Goal: Transaction & Acquisition: Purchase product/service

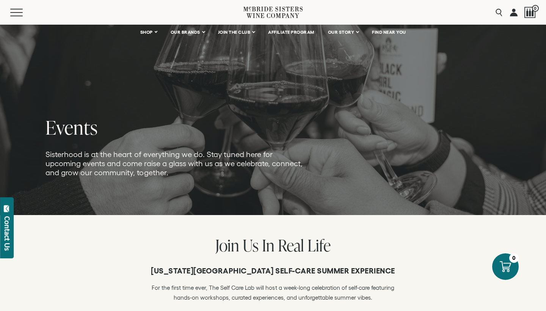
scroll to position [18, 0]
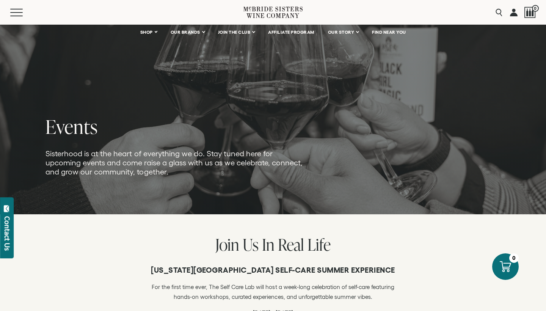
click at [436, 257] on div "New York City Self-Care Summer Experience For the first time ever, The Self Car…" at bounding box center [273, 299] width 546 height 91
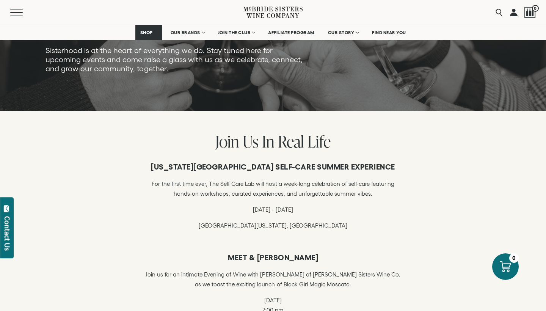
scroll to position [96, 0]
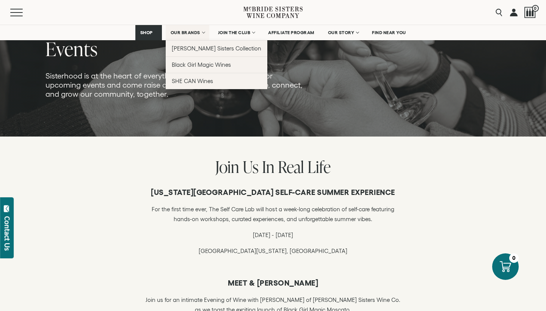
click at [187, 28] on link "OUR BRANDS" at bounding box center [188, 32] width 44 height 15
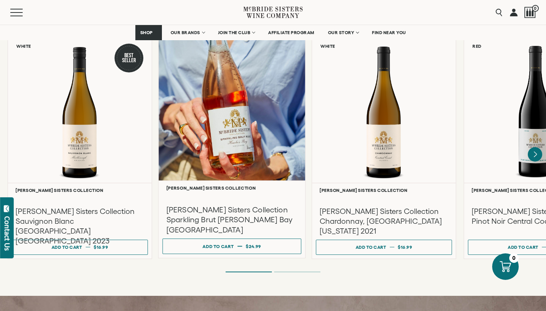
scroll to position [661, 0]
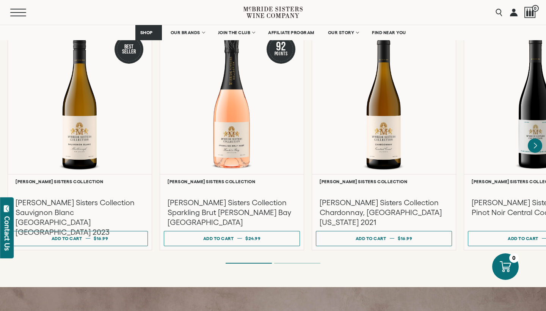
click at [20, 13] on button "Menu" at bounding box center [23, 13] width 27 height 8
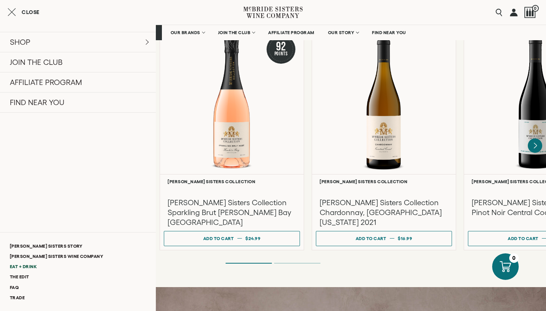
click at [24, 266] on link "Eat + Drink" at bounding box center [78, 266] width 156 height 10
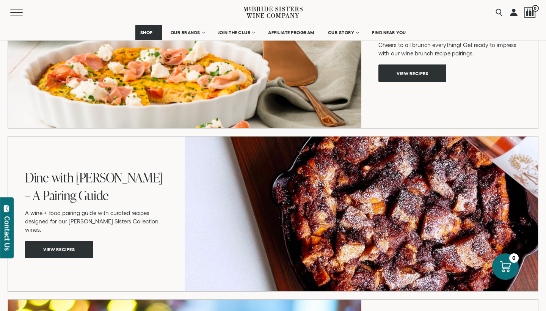
scroll to position [792, 0]
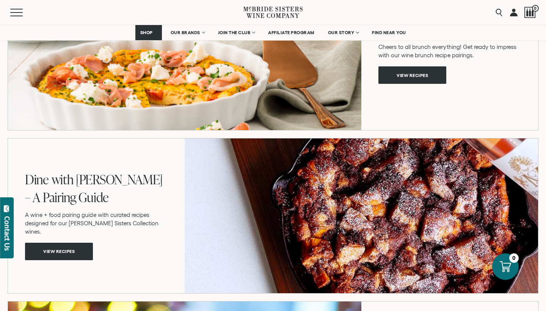
click at [78, 250] on span "View recipes" at bounding box center [59, 251] width 58 height 15
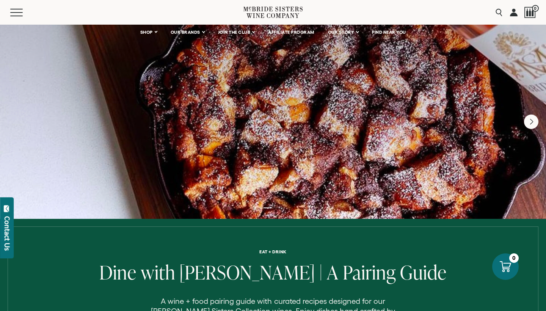
click at [460, 137] on div at bounding box center [273, 121] width 546 height 195
click at [534, 124] on icon "Next" at bounding box center [532, 122] width 16 height 16
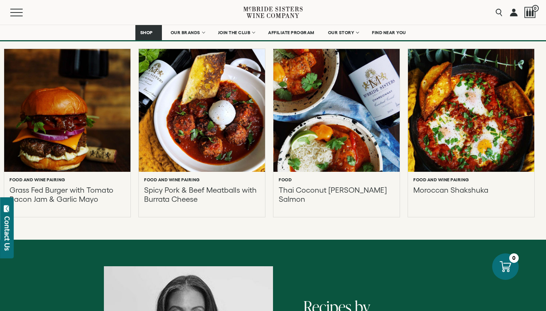
scroll to position [329, 0]
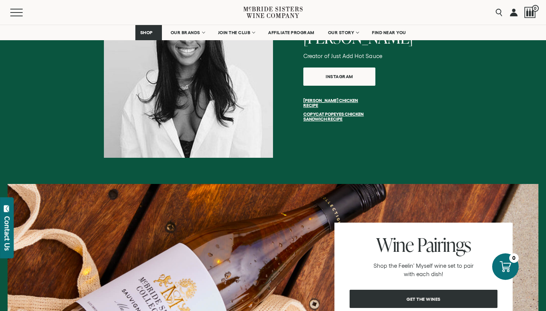
scroll to position [610, 0]
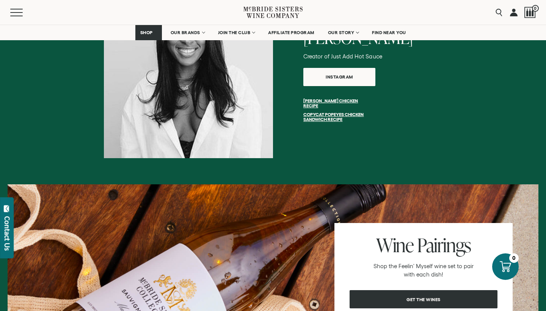
click at [424, 298] on span "Get the wines" at bounding box center [424, 299] width 61 height 15
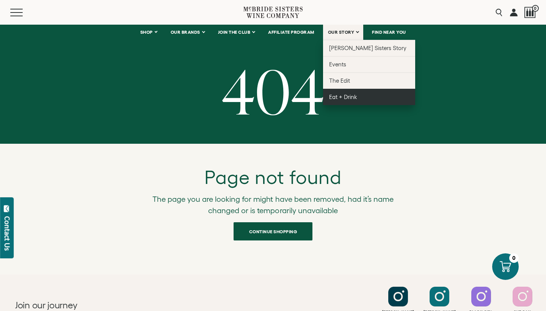
click at [343, 99] on span "Eat + Drink" at bounding box center [343, 97] width 28 height 6
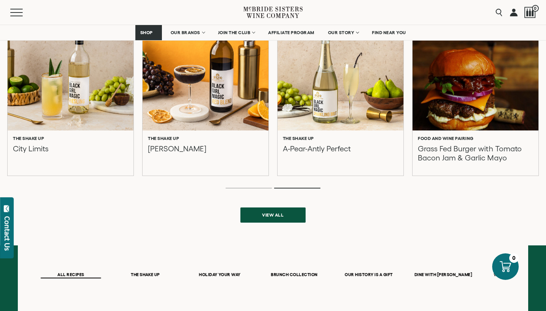
scroll to position [287, 0]
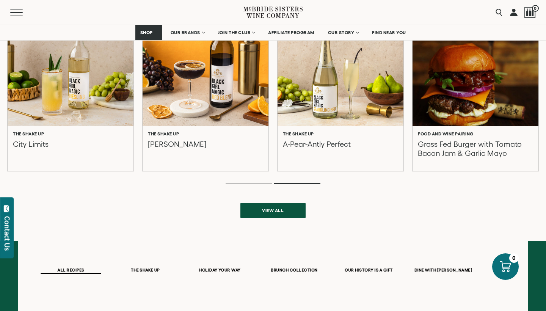
click at [275, 213] on span "View all" at bounding box center [273, 210] width 48 height 15
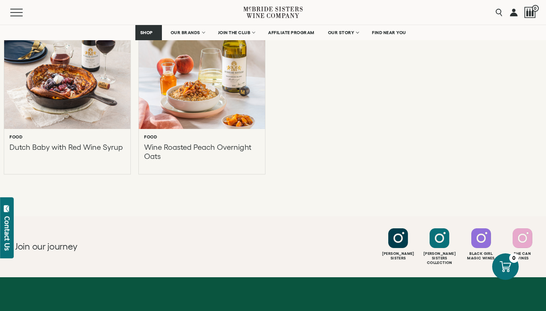
scroll to position [2470, 0]
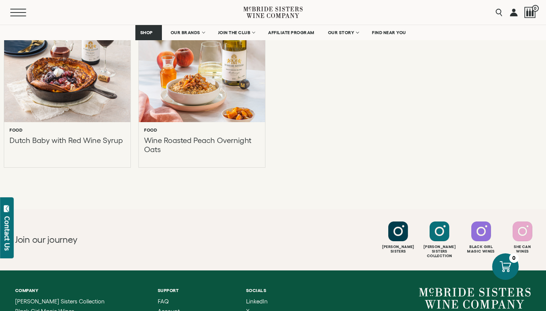
click at [14, 12] on span "Mobile Menu Trigger" at bounding box center [18, 12] width 16 height 1
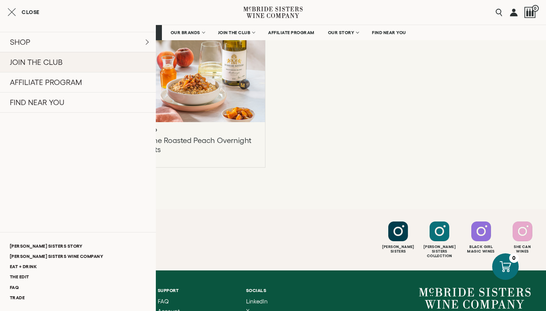
click at [36, 61] on link "JOIN THE CLUB" at bounding box center [78, 62] width 156 height 20
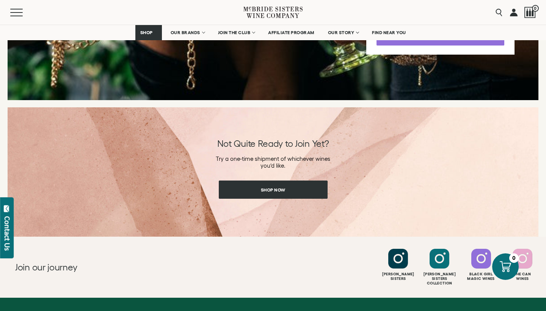
scroll to position [1107, 0]
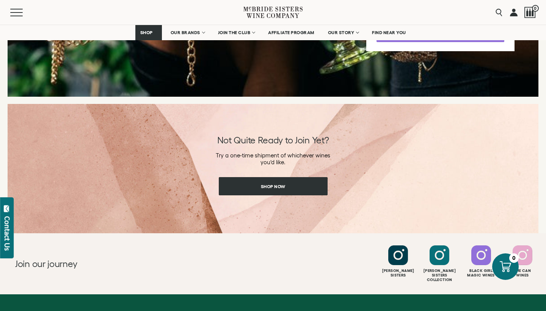
click at [266, 191] on span "Shop Now" at bounding box center [273, 186] width 51 height 15
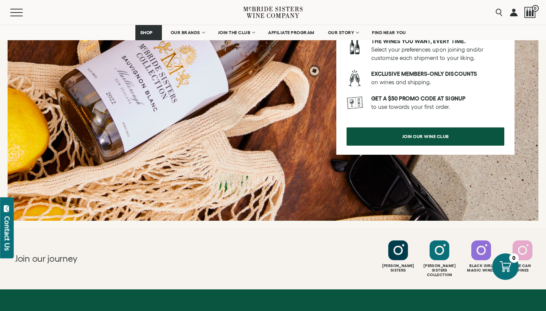
scroll to position [1031, 0]
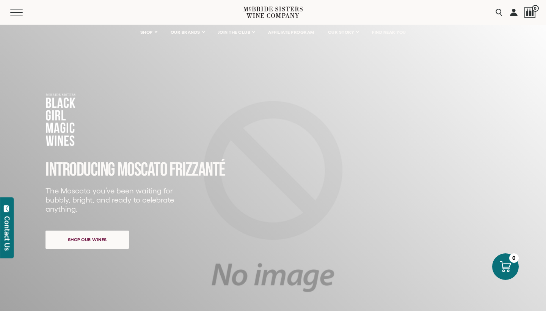
click at [111, 238] on span "Shop our wines" at bounding box center [88, 239] width 66 height 15
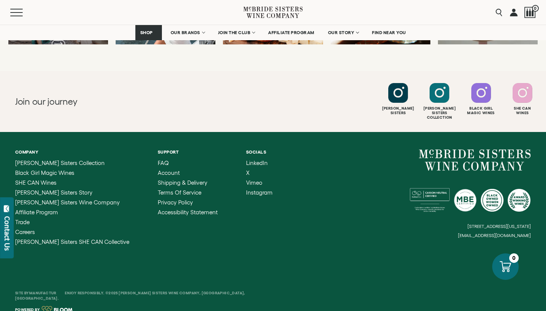
scroll to position [2106, 0]
